Goal: Information Seeking & Learning: Find specific fact

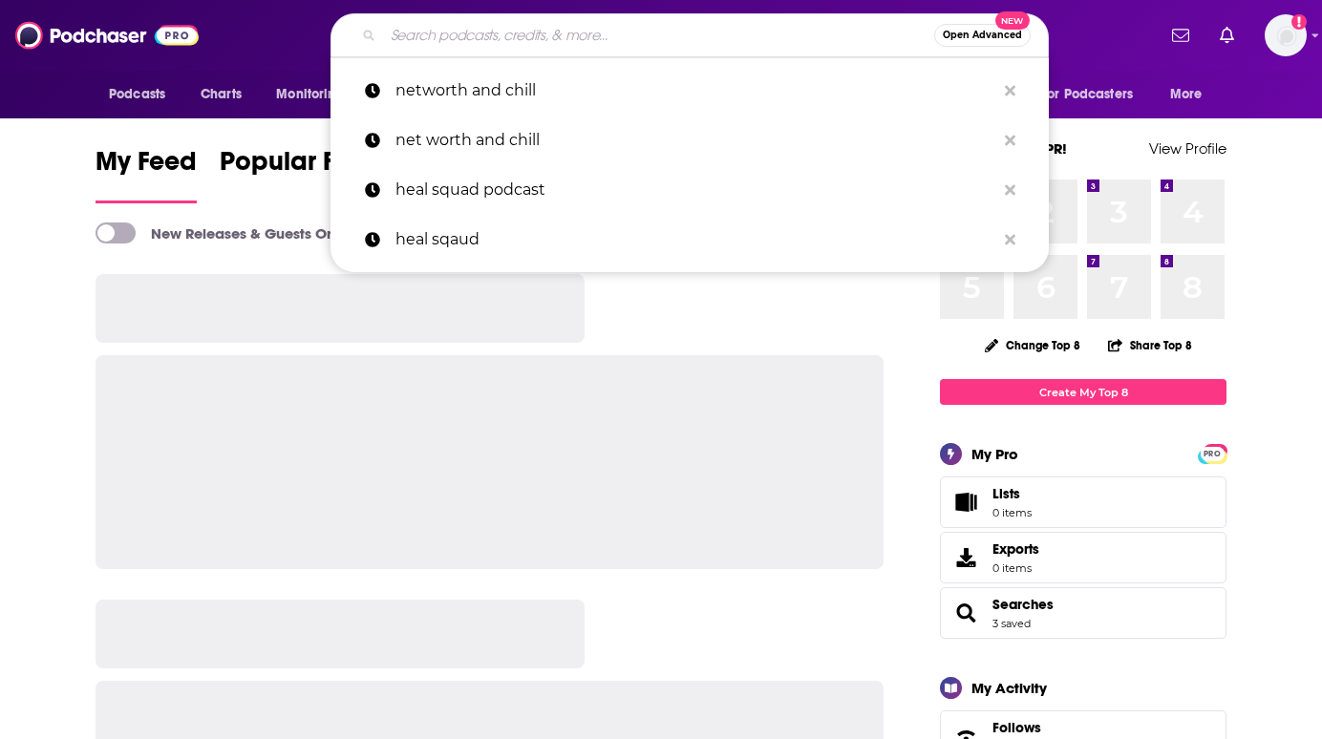
click at [529, 44] on input "Search podcasts, credits, & more..." at bounding box center [658, 35] width 551 height 31
paste input "• Real AF with [PERSON_NAME]"
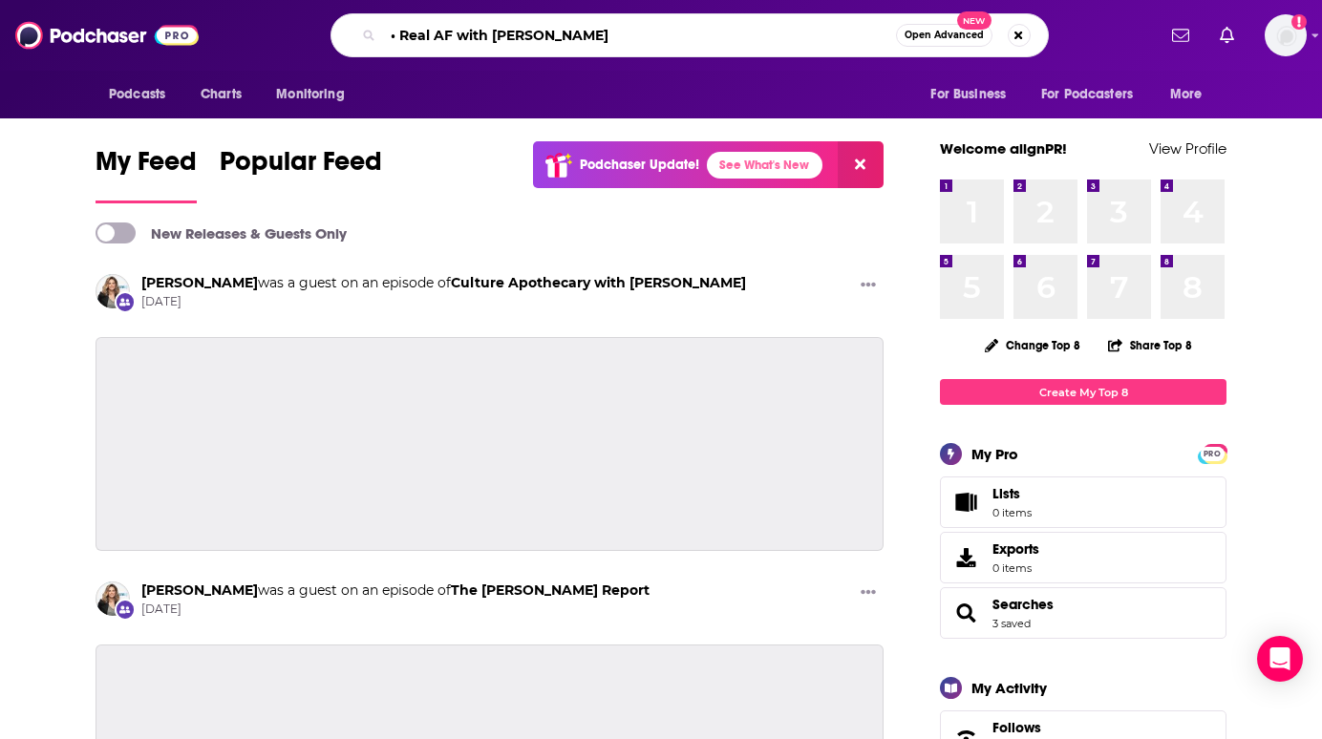
click at [399, 31] on input "• Real AF with [PERSON_NAME]" at bounding box center [639, 35] width 513 height 31
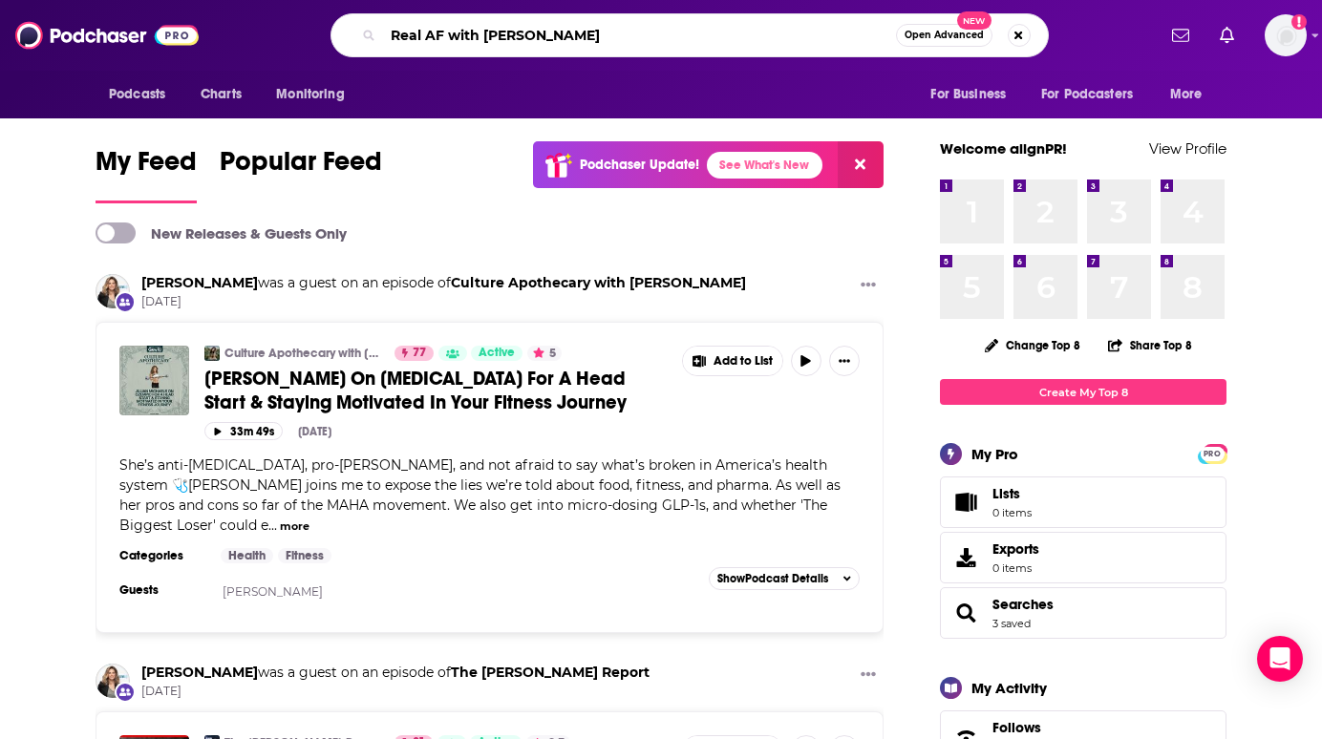
type input "Real AF with [PERSON_NAME]"
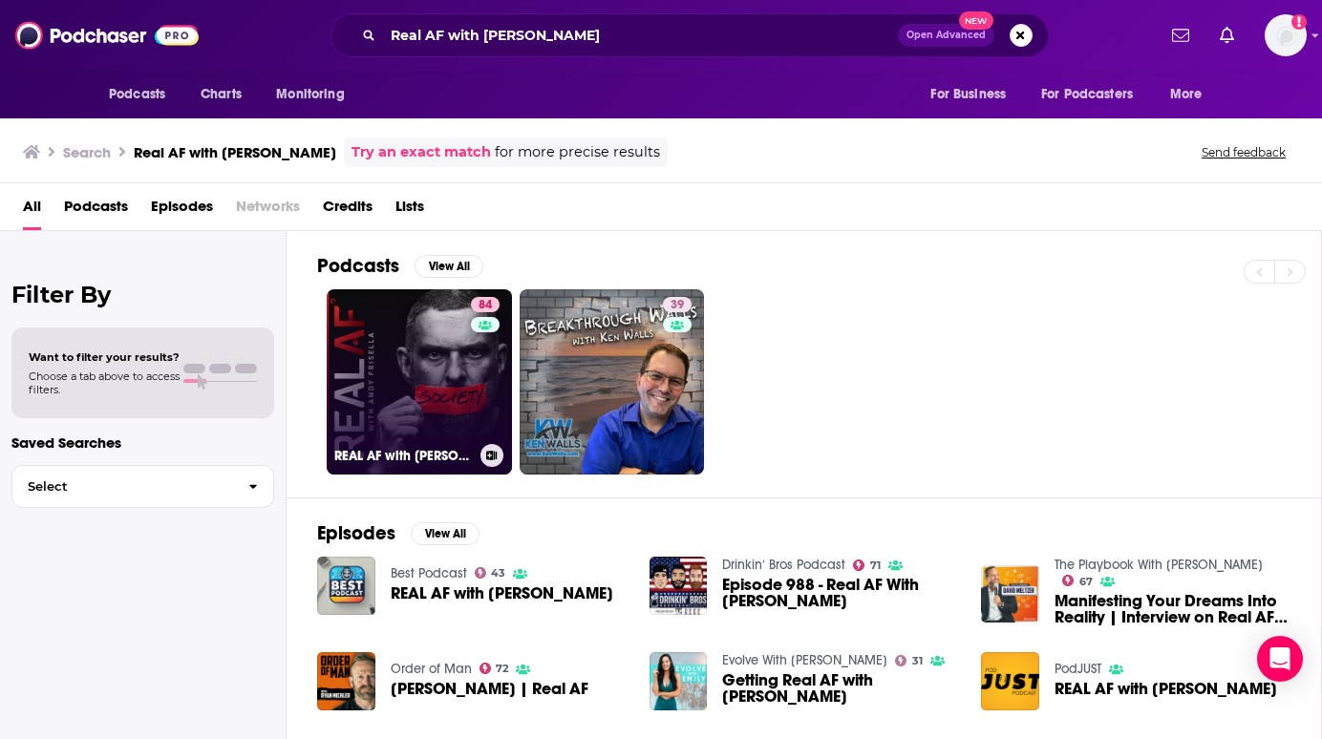
click at [414, 340] on link "84 REAL AF with [PERSON_NAME]" at bounding box center [419, 381] width 185 height 185
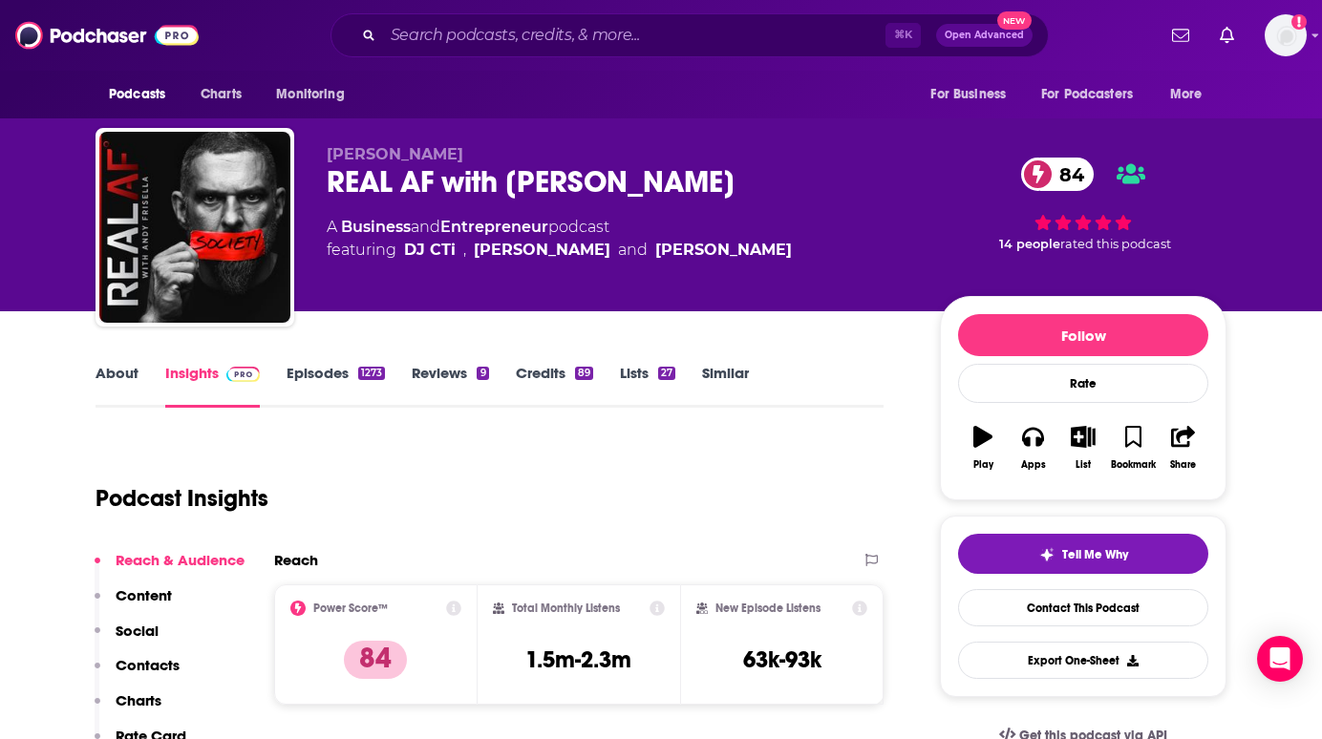
click at [399, 466] on div "Podcast Insights" at bounding box center [481, 486] width 773 height 97
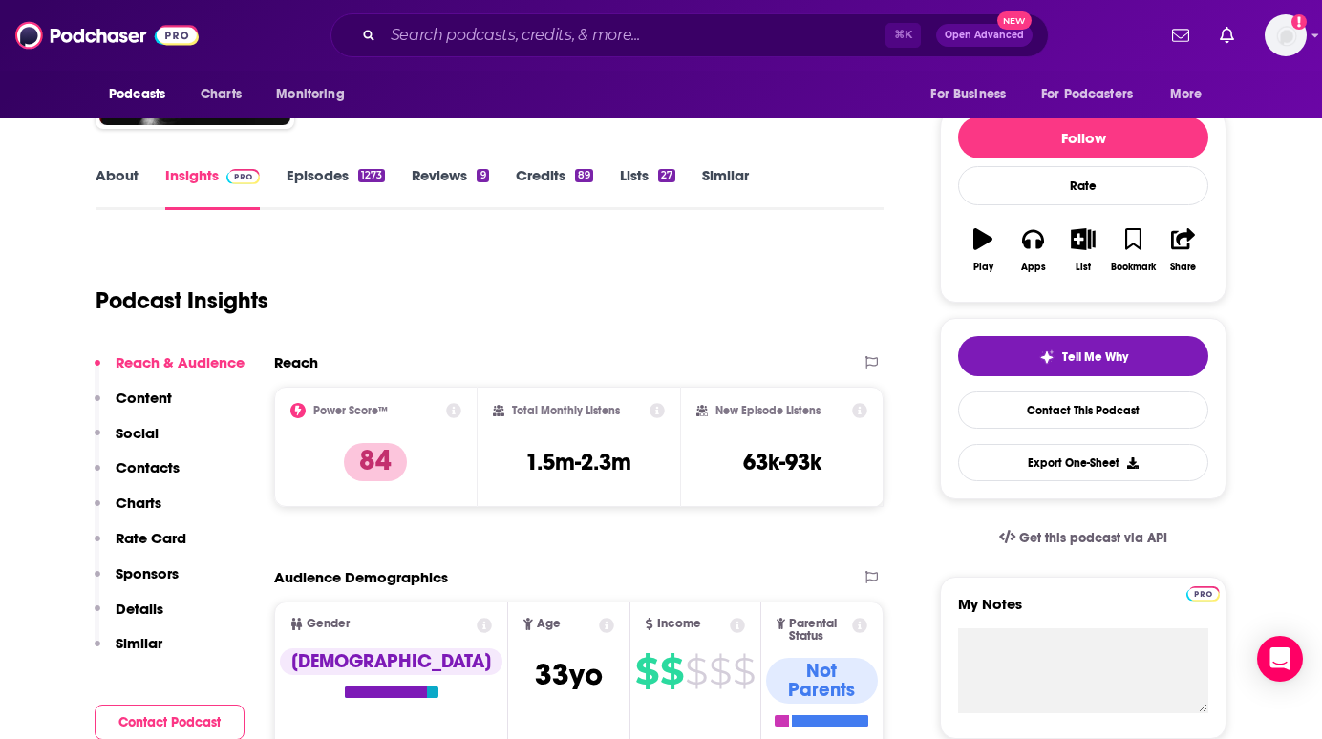
scroll to position [199, 0]
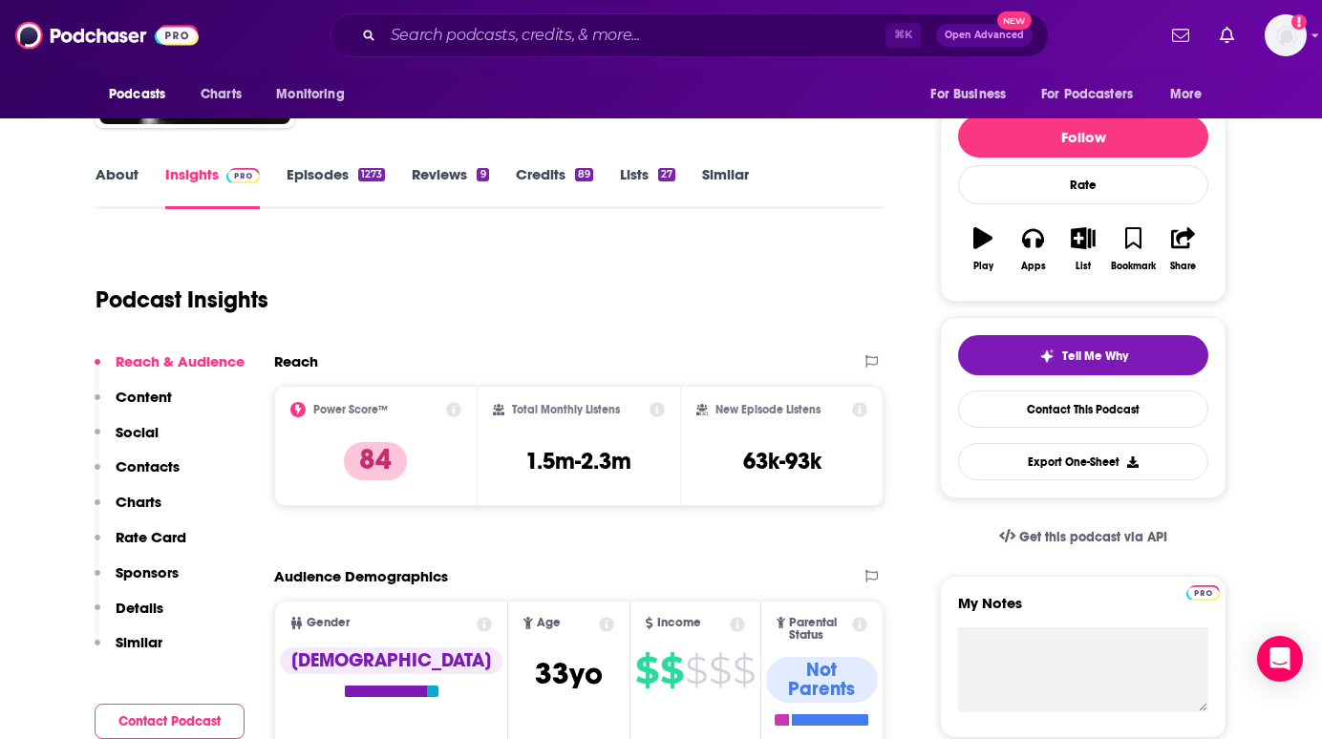
click at [137, 469] on p "Contacts" at bounding box center [148, 466] width 64 height 18
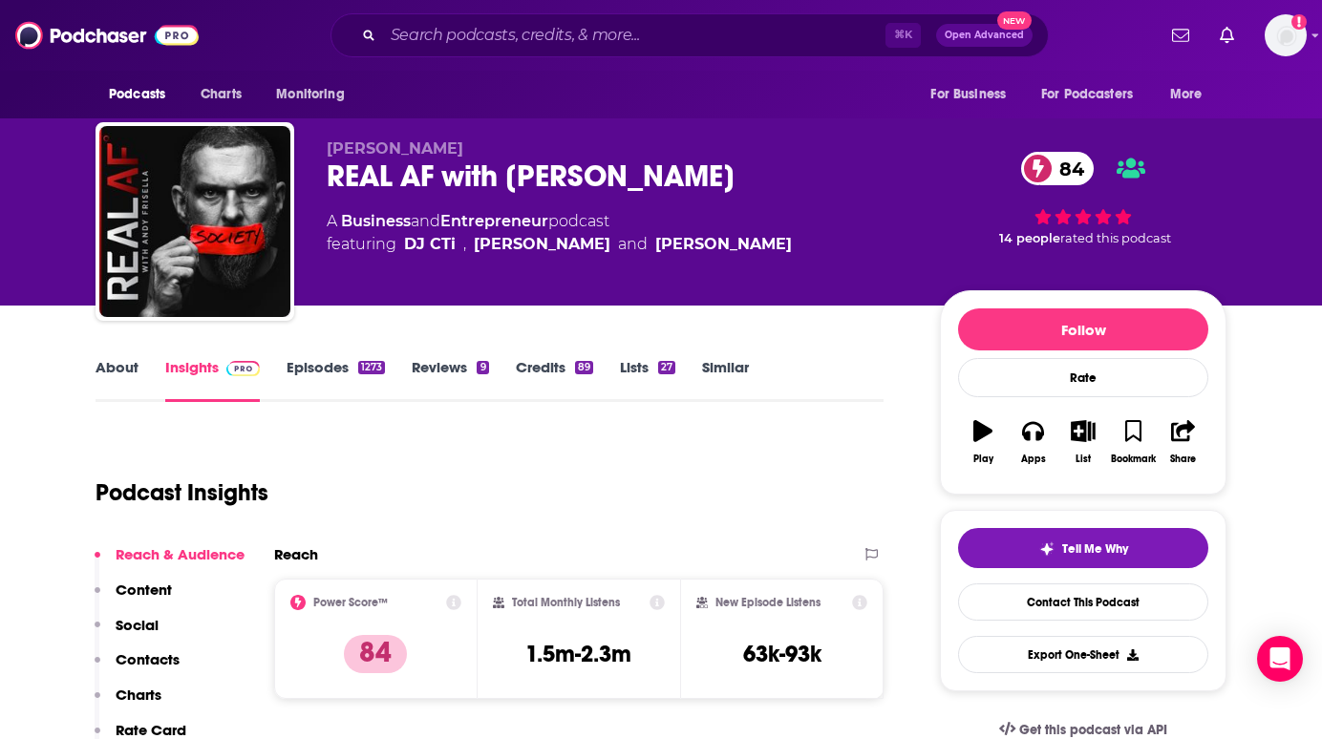
scroll to position [0, 0]
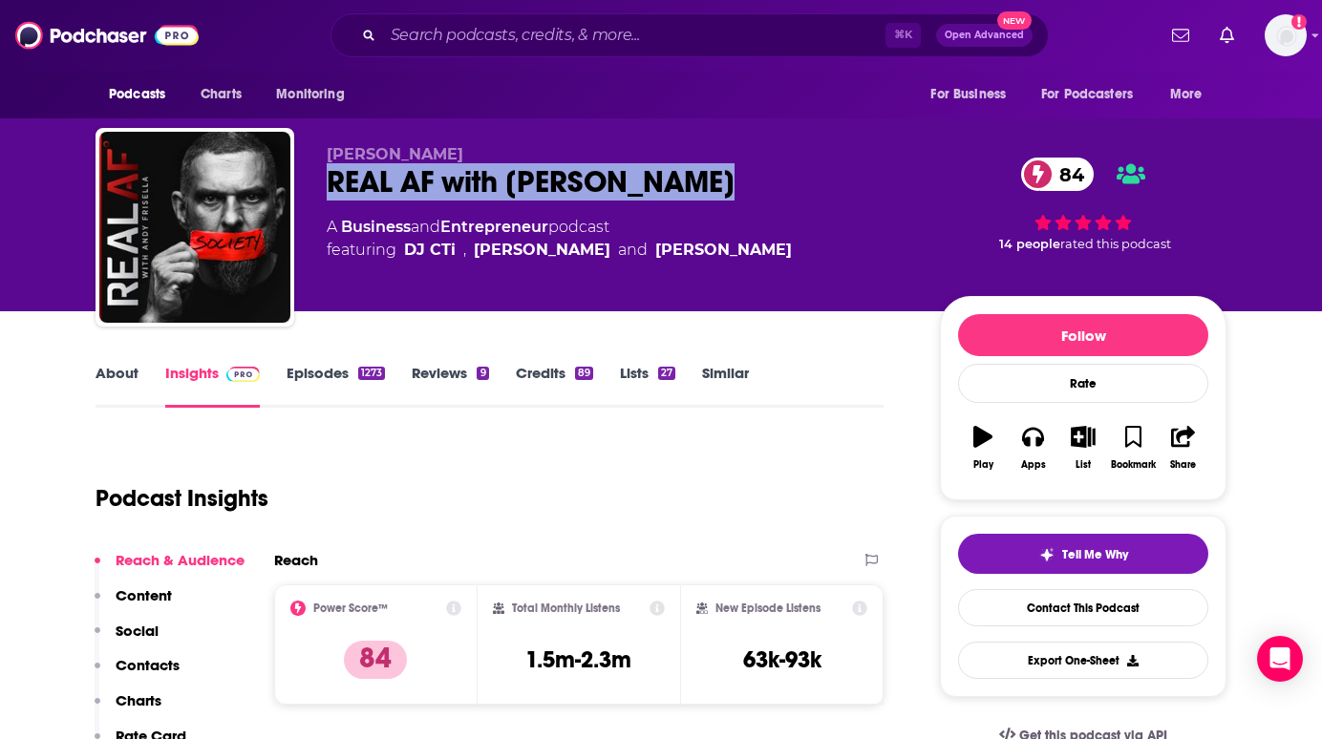
drag, startPoint x: 744, startPoint y: 167, endPoint x: 381, endPoint y: 180, distance: 363.1
click at [329, 176] on div "REAL AF with [PERSON_NAME] 84" at bounding box center [618, 181] width 583 height 37
copy h2 "REAL AF with [PERSON_NAME]"
